Goal: Transaction & Acquisition: Download file/media

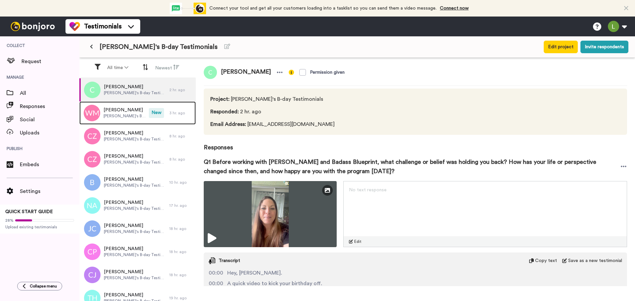
click at [123, 120] on div "[PERSON_NAME] [PERSON_NAME]'s B-day Testimonials" at bounding box center [113, 113] width 69 height 23
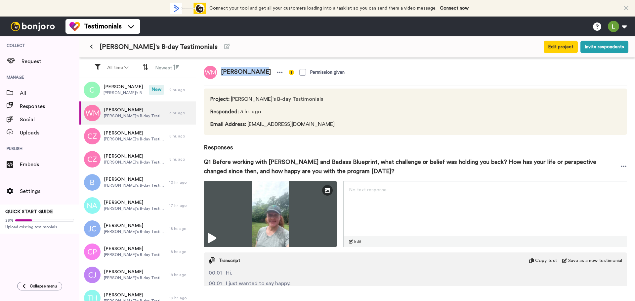
drag, startPoint x: 259, startPoint y: 73, endPoint x: 222, endPoint y: 76, distance: 37.5
click at [222, 76] on span "[PERSON_NAME]" at bounding box center [246, 72] width 58 height 13
copy span "[PERSON_NAME]"
click at [621, 166] on icon at bounding box center [624, 166] width 6 height 7
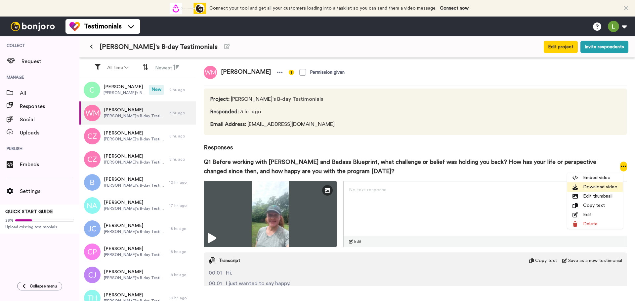
click at [579, 186] on li "Download video" at bounding box center [595, 187] width 56 height 9
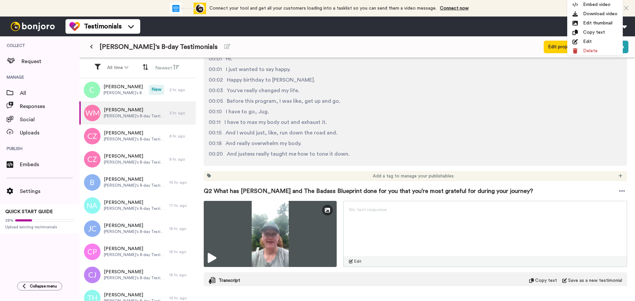
scroll to position [298, 0]
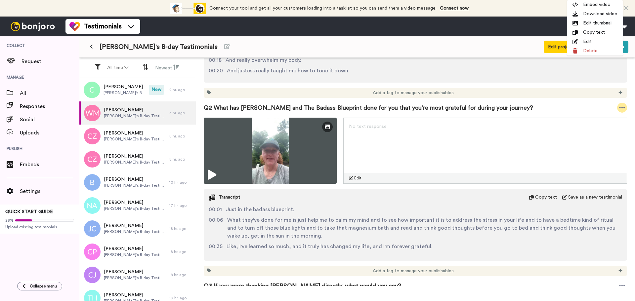
click at [619, 106] on icon at bounding box center [622, 107] width 6 height 7
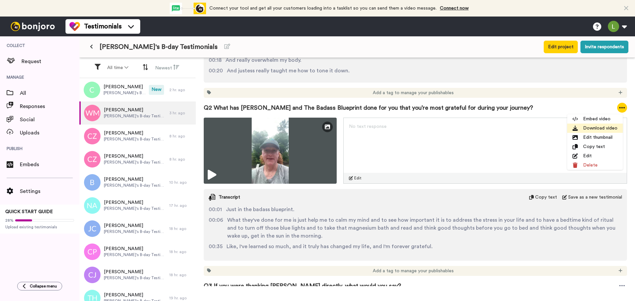
click at [572, 127] on li "Download video" at bounding box center [595, 128] width 56 height 9
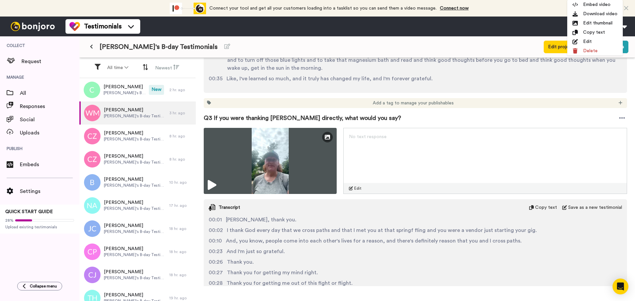
scroll to position [463, 0]
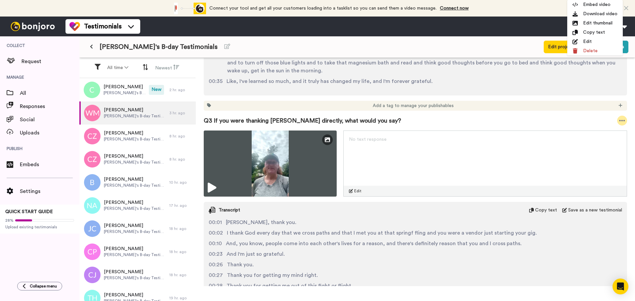
click at [620, 120] on icon at bounding box center [622, 120] width 6 height 7
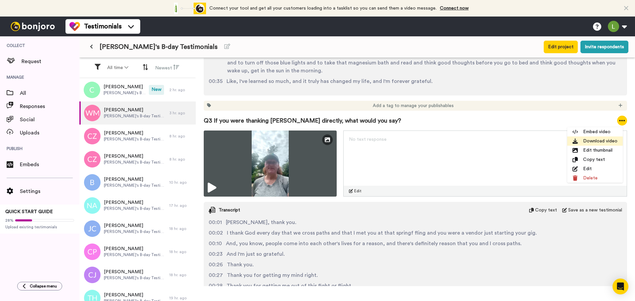
click at [590, 141] on li "Download video" at bounding box center [595, 141] width 56 height 9
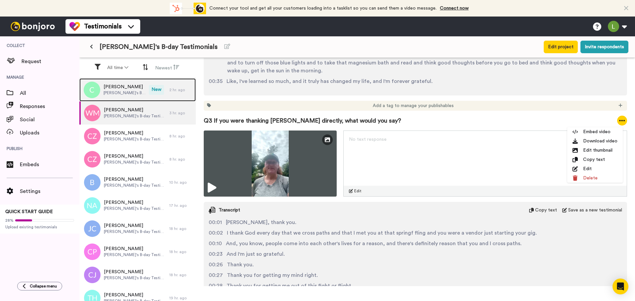
click at [129, 94] on span "[PERSON_NAME]'s B-day Testimonials" at bounding box center [124, 92] width 42 height 5
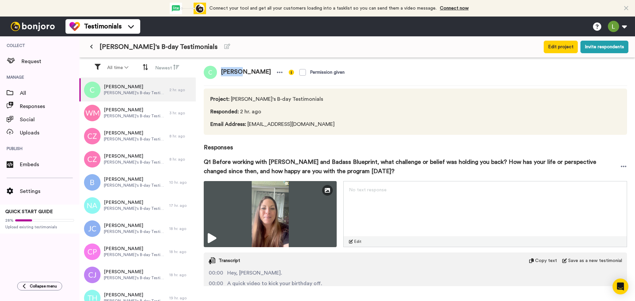
drag, startPoint x: 239, startPoint y: 74, endPoint x: 223, endPoint y: 74, distance: 16.5
click at [223, 74] on span "[PERSON_NAME]" at bounding box center [246, 72] width 58 height 13
copy span "[PERSON_NAME]"
click at [621, 170] on icon at bounding box center [624, 166] width 6 height 7
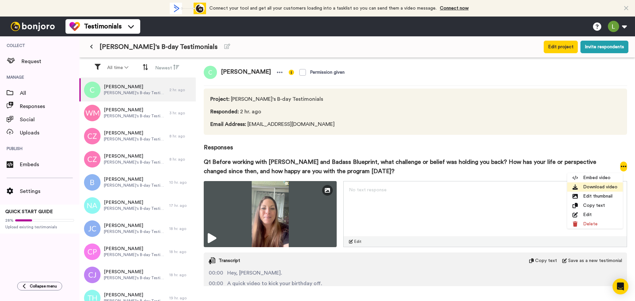
click at [594, 185] on li "Download video" at bounding box center [595, 187] width 56 height 9
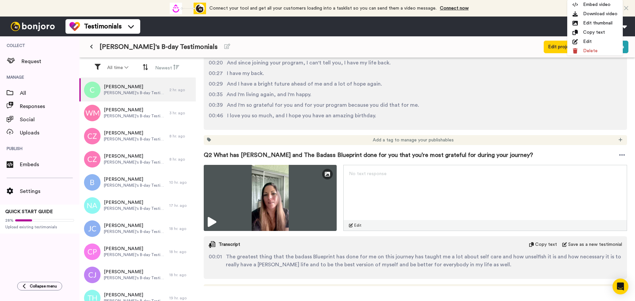
scroll to position [265, 0]
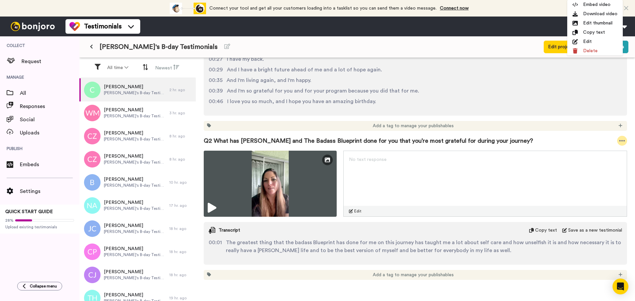
click at [619, 144] on icon at bounding box center [622, 141] width 6 height 7
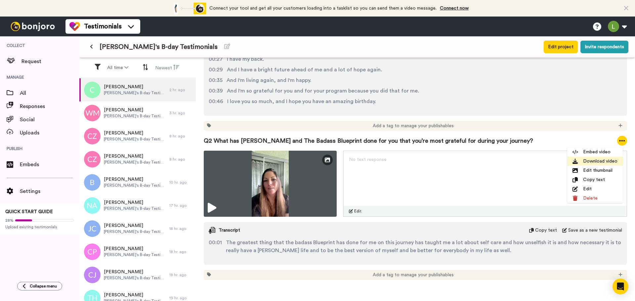
click at [601, 159] on li "Download video" at bounding box center [595, 161] width 56 height 9
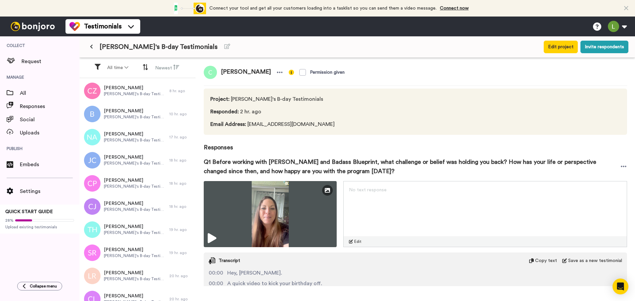
scroll to position [0, 0]
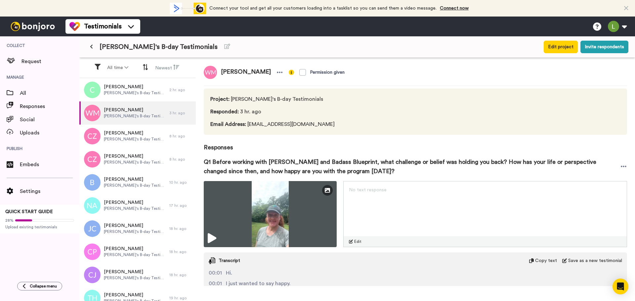
click at [92, 46] on icon at bounding box center [91, 46] width 3 height 5
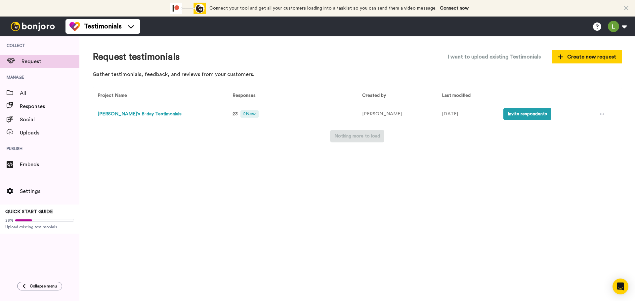
click at [145, 115] on button "[PERSON_NAME]'s B-day Testimonials" at bounding box center [140, 114] width 84 height 7
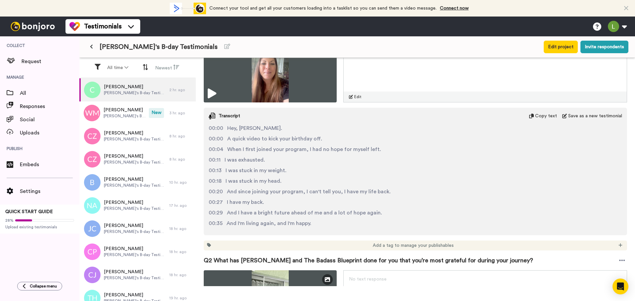
scroll to position [33, 0]
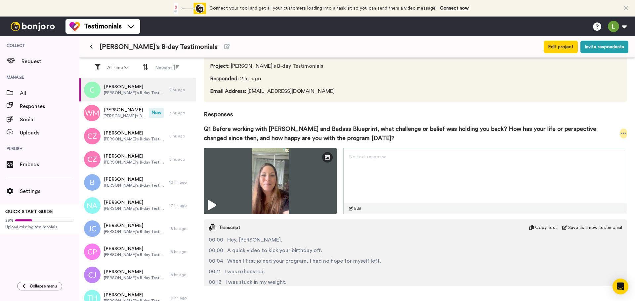
click at [621, 136] on icon at bounding box center [624, 133] width 6 height 7
